Goal: Navigation & Orientation: Go to known website

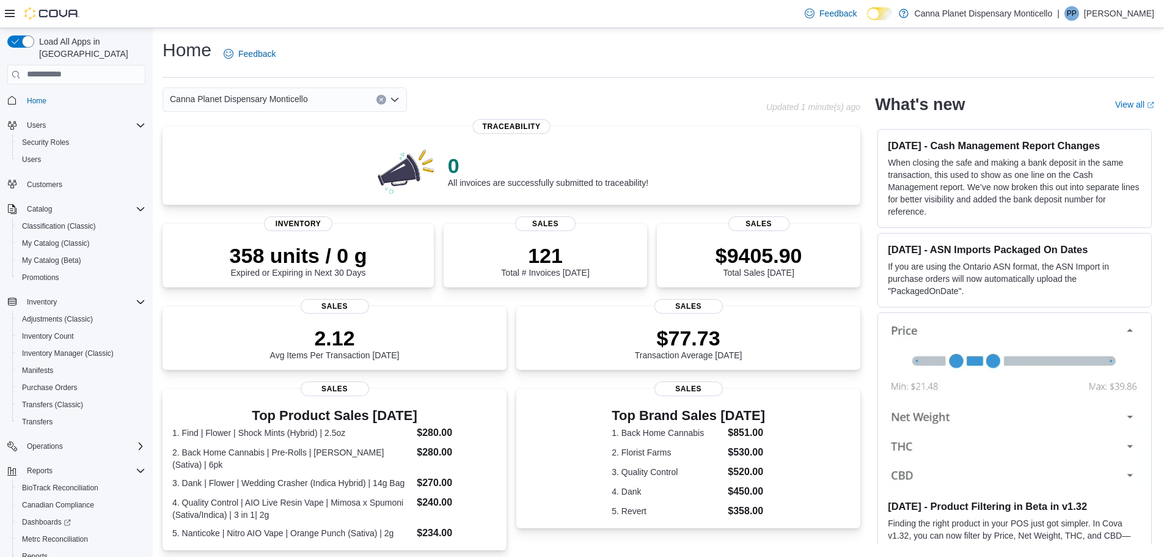
click at [389, 98] on div "Canna Planet Dispensary Monticello" at bounding box center [285, 99] width 244 height 24
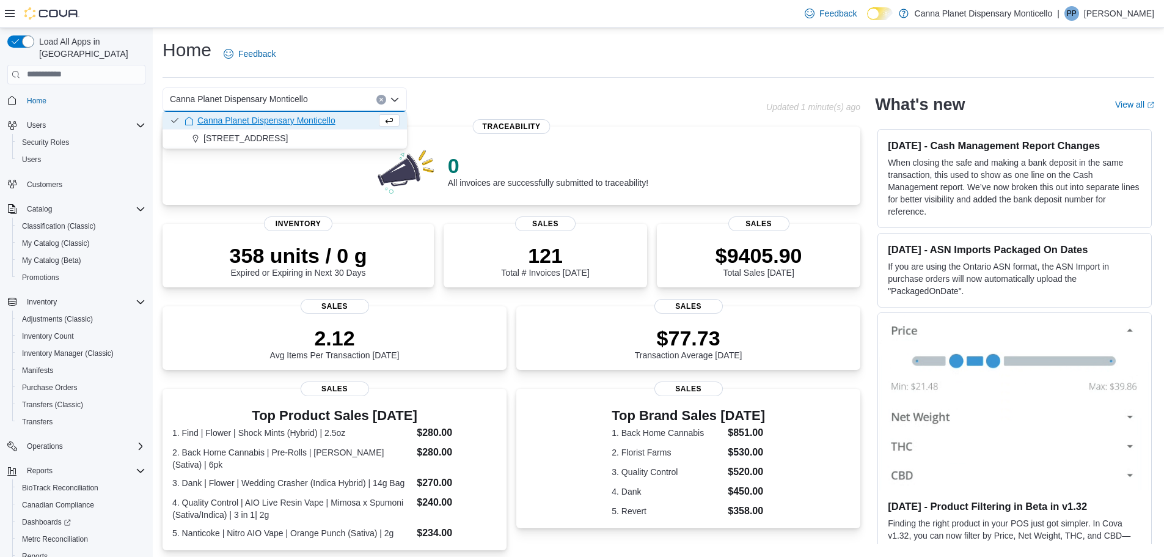
click at [392, 98] on icon "Close list of options" at bounding box center [394, 99] width 7 height 4
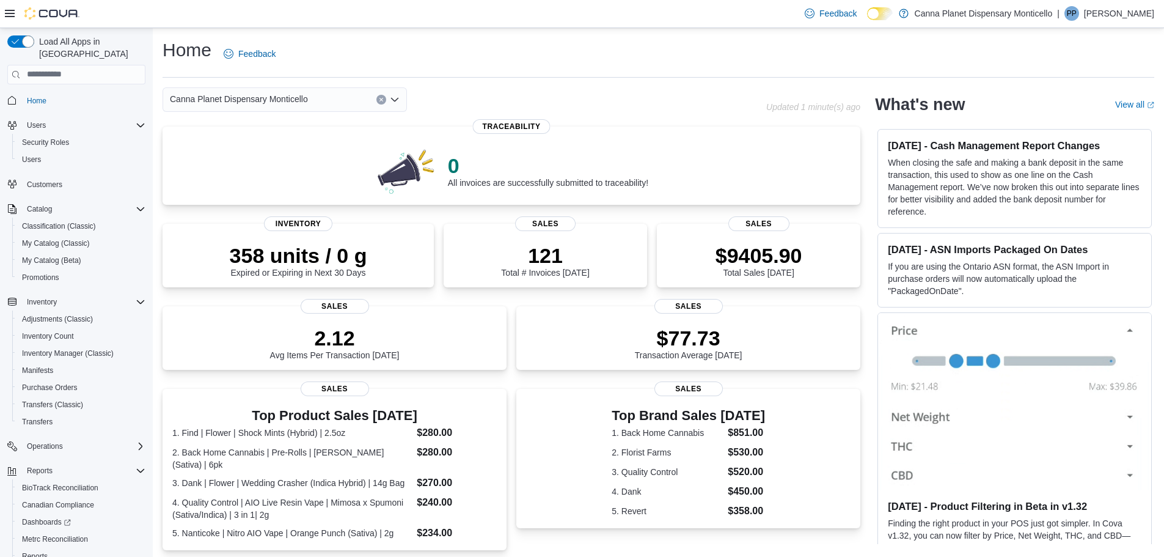
click at [467, 111] on div "Canna Planet Dispensary Monticello" at bounding box center [465, 99] width 604 height 24
click at [1124, 9] on p "[PERSON_NAME]" at bounding box center [1119, 13] width 70 height 15
click at [1077, 123] on span "Sign Out" at bounding box center [1075, 119] width 33 height 12
